Goal: Task Accomplishment & Management: Manage account settings

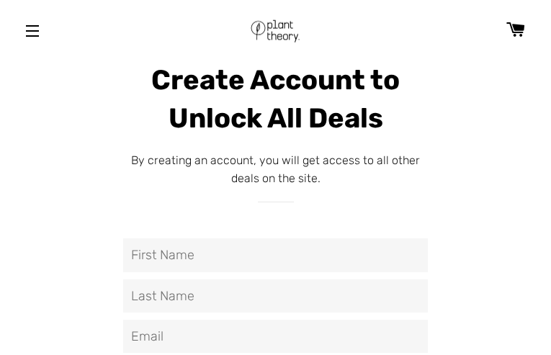
type input "VWKrphlT"
type input "VfoQrACjmTfwKA"
type input "[EMAIL_ADDRESS][DOMAIN_NAME]"
